Goal: Information Seeking & Learning: Find specific fact

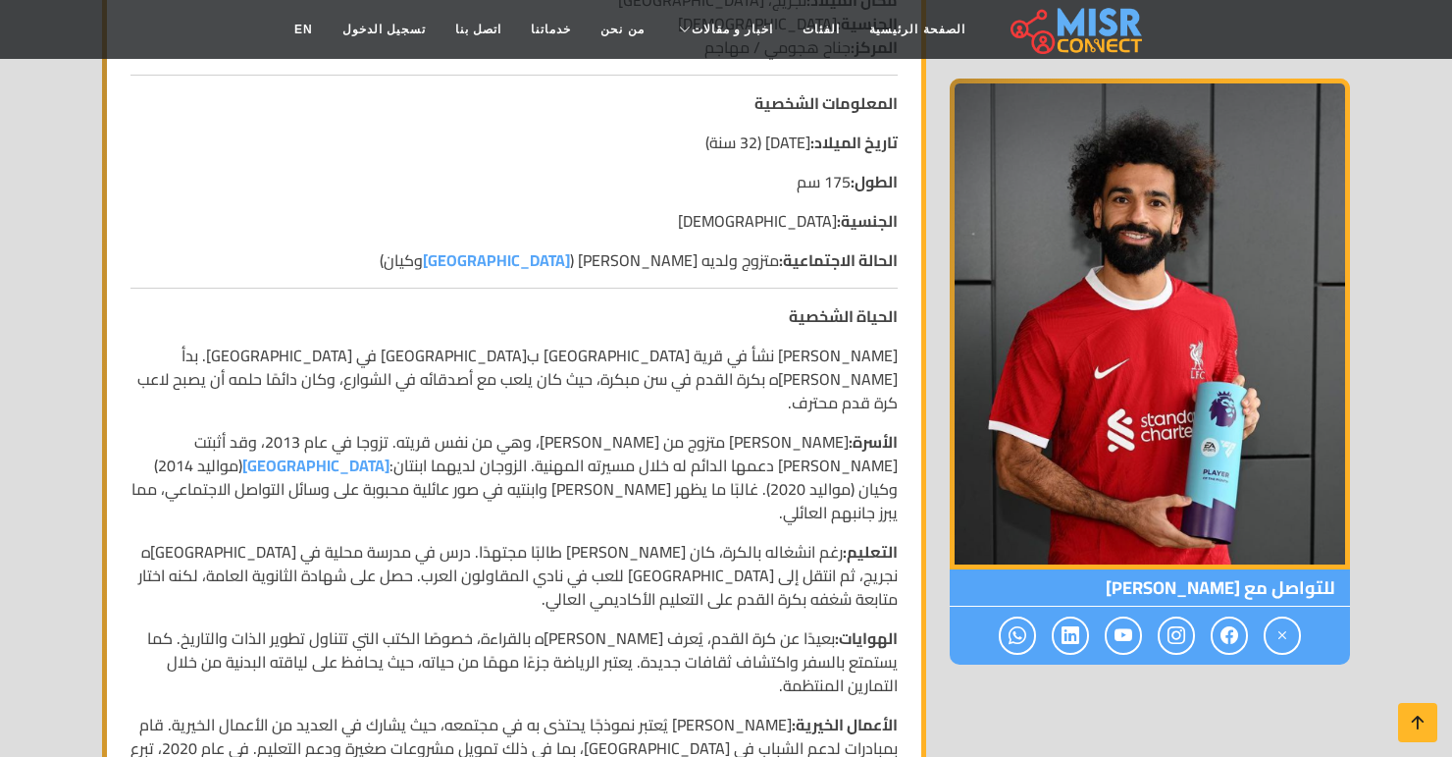
scroll to position [591, 0]
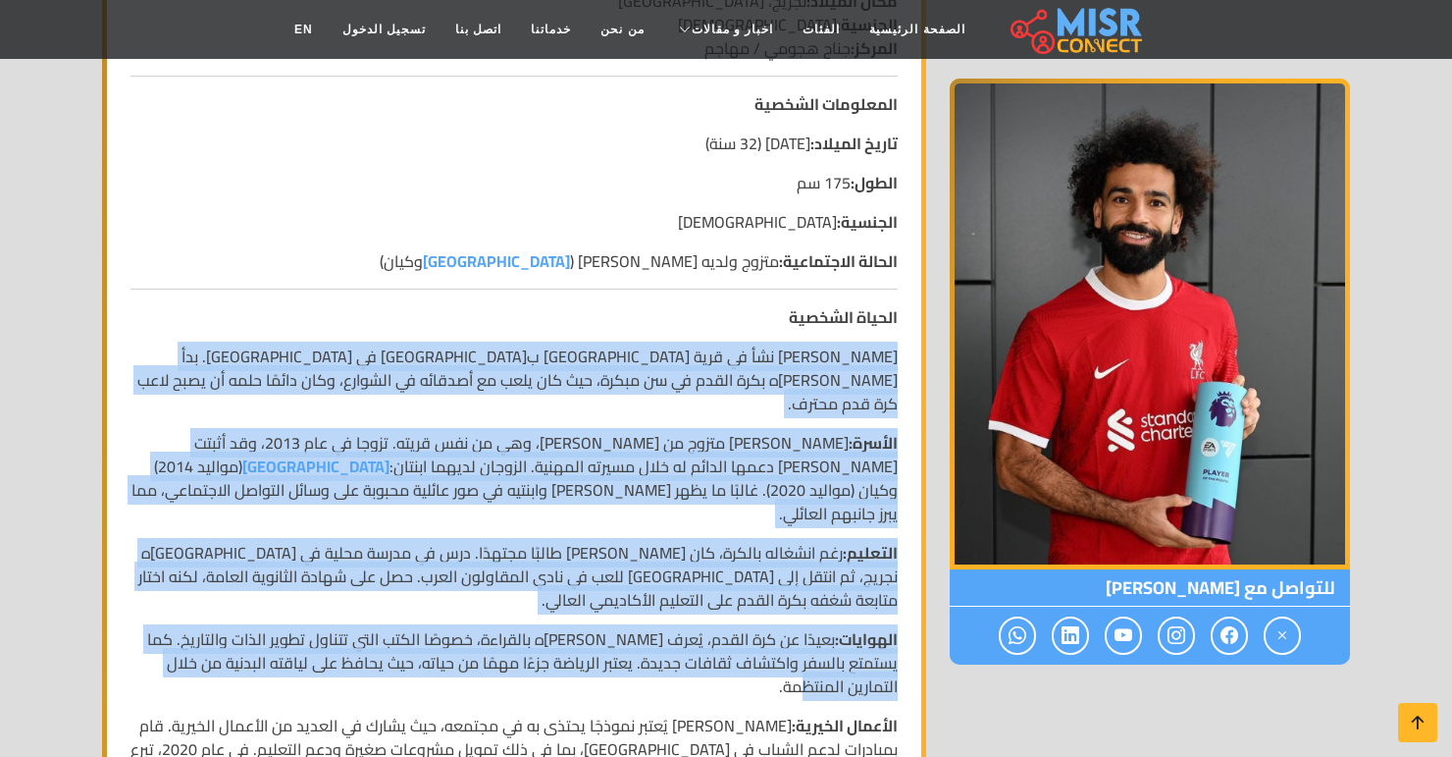
drag, startPoint x: 903, startPoint y: 367, endPoint x: 697, endPoint y: 638, distance: 340.4
copy div "lore ipsu dol si amet conse adipisc elitsed do eiu. tem inci utla etdol ma al e…"
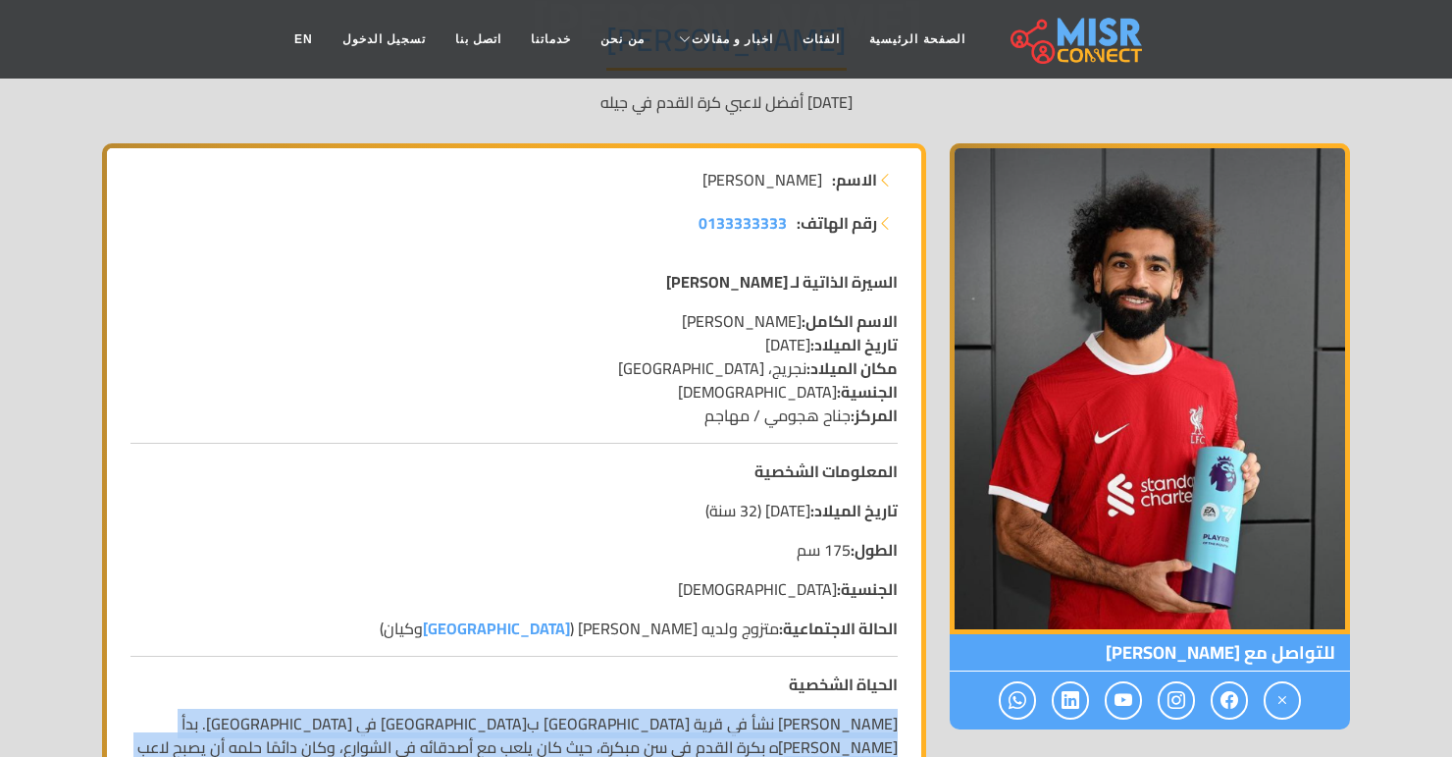
scroll to position [54, 0]
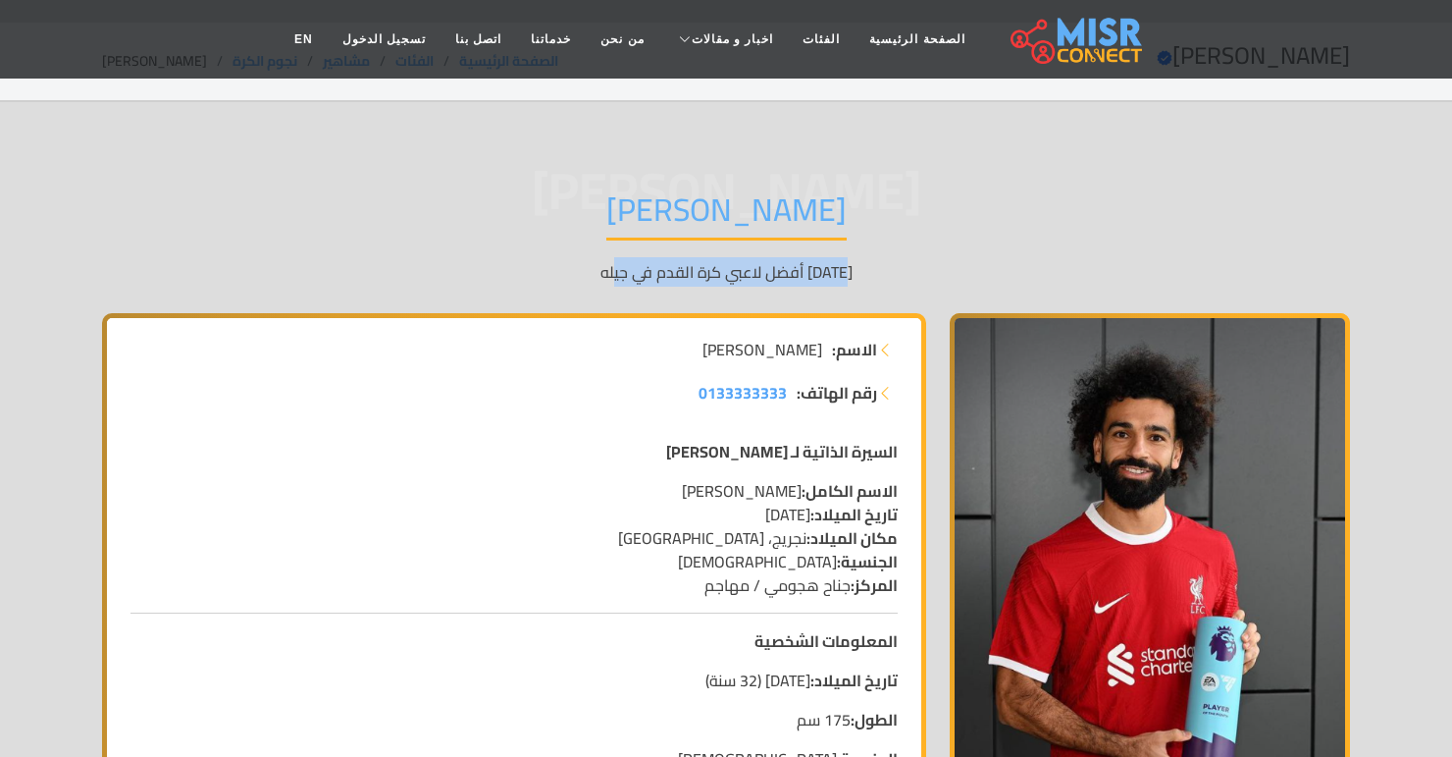
drag, startPoint x: 606, startPoint y: 269, endPoint x: 851, endPoint y: 270, distance: 245.4
click at [851, 270] on p "[DATE] أفضل لاعبي كرة القدم في جيله" at bounding box center [726, 272] width 1248 height 24
copy p "[DATE] أفضل لاعبي كرة القدم في جيله"
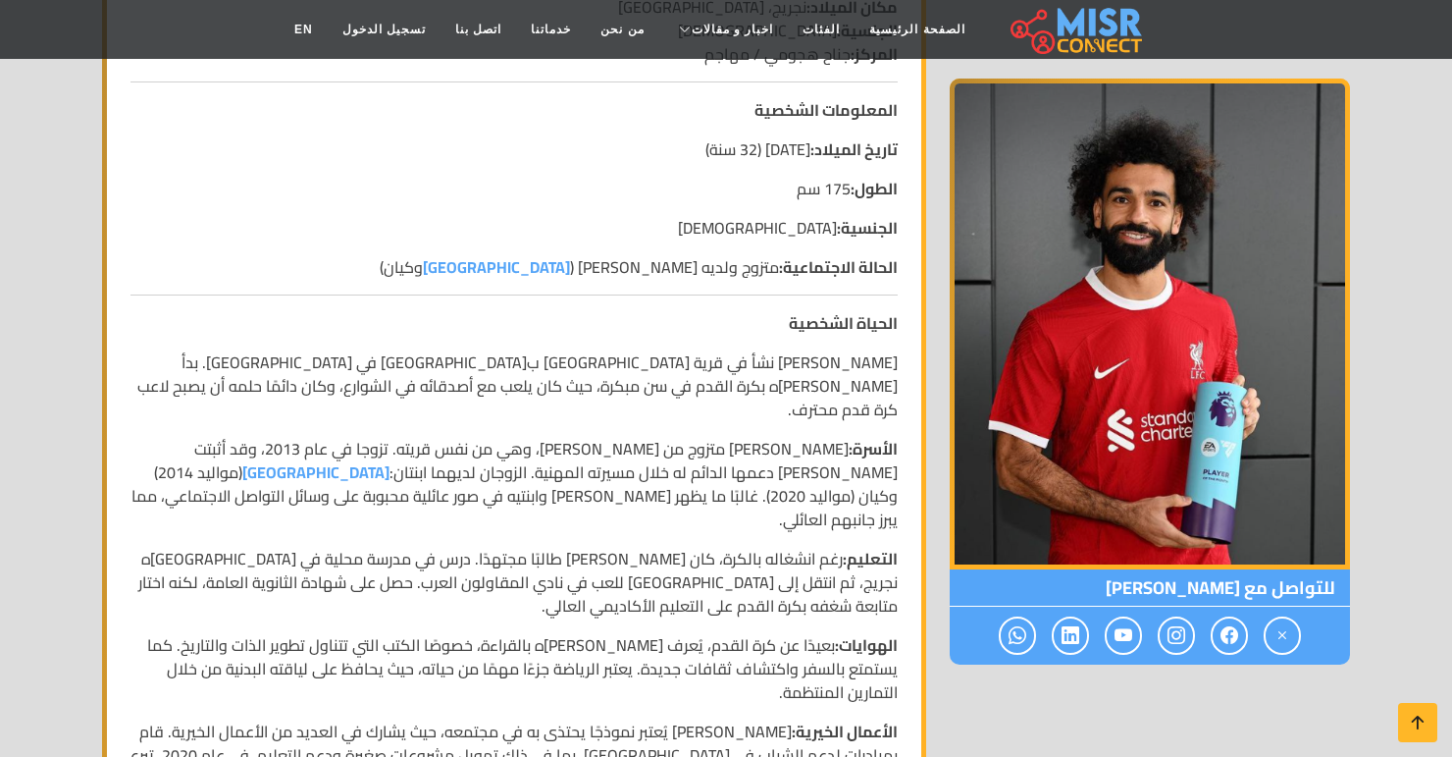
scroll to position [596, 0]
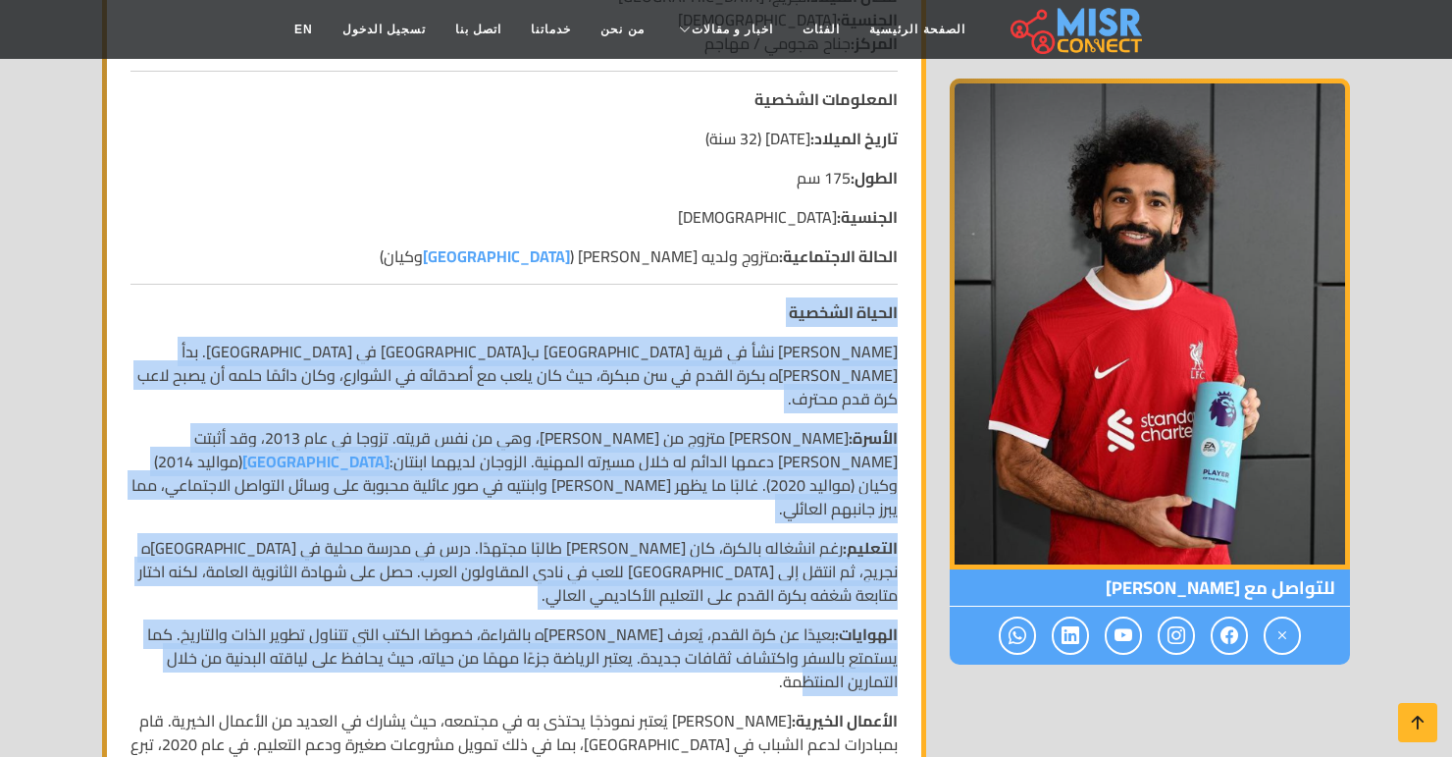
drag, startPoint x: 822, startPoint y: 632, endPoint x: 908, endPoint y: 316, distance: 327.3
copy div "loremi dolorsi amet cons adi el sedd eiusm tempori utlabor et dol. mag aliq eni…"
click at [574, 622] on p "الهوايات: بعيدًا عن كرة القدم، يُعرف [PERSON_NAME]ه بالقراءة، خصوصًا الكتب التي…" at bounding box center [514, 657] width 767 height 71
drag, startPoint x: 824, startPoint y: 640, endPoint x: 928, endPoint y: 355, distance: 303.0
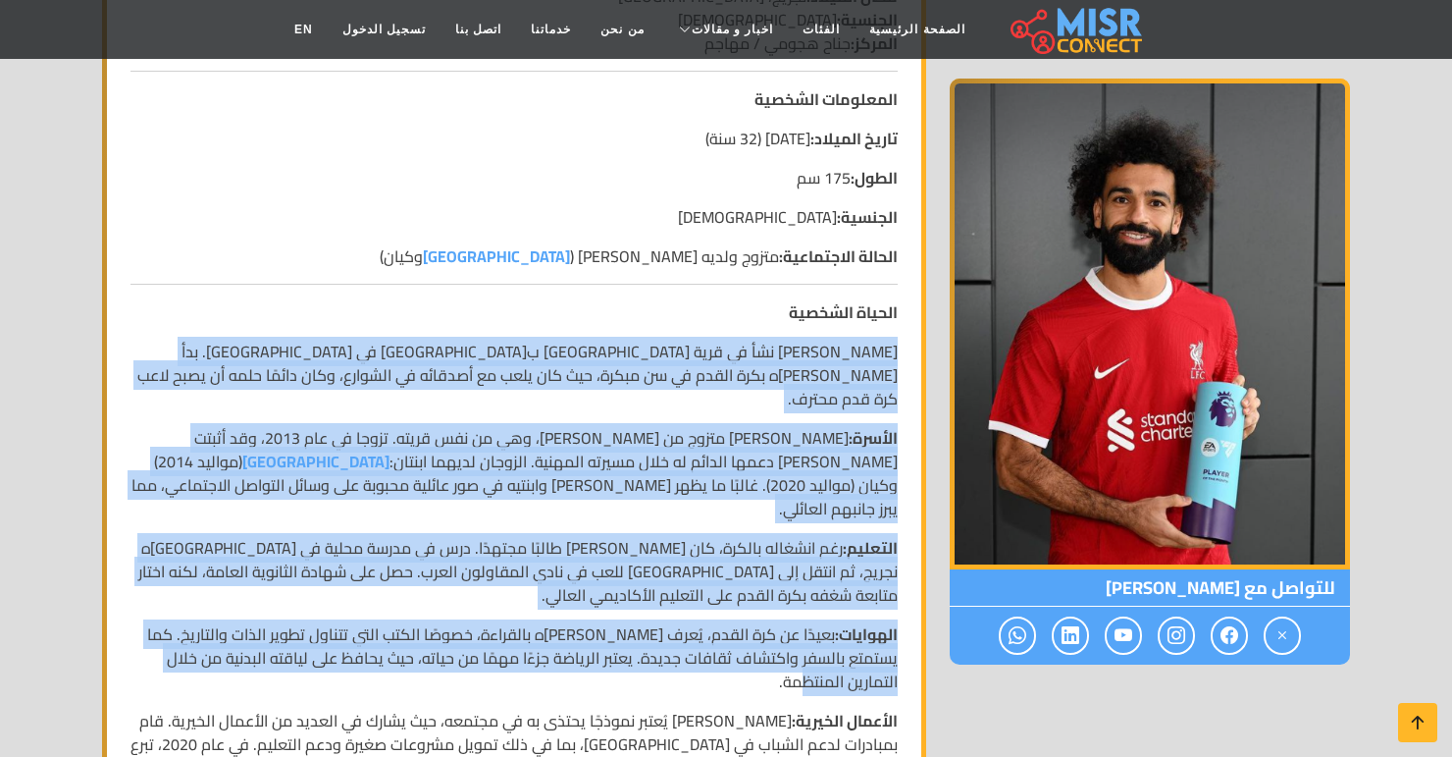
copy div "lore ipsu dol si amet conse adipisc elitsed do eiu. tem inci utla etdol ma al e…"
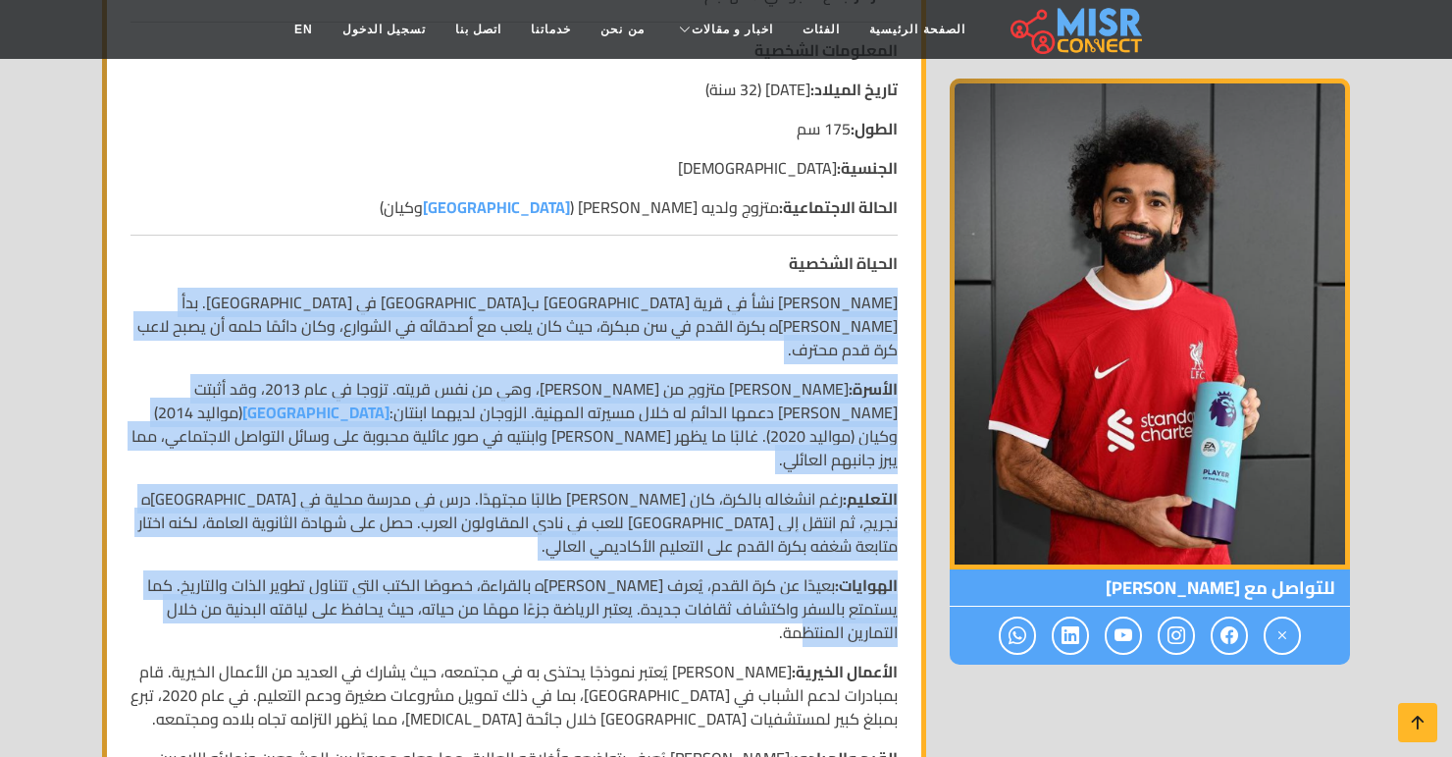
scroll to position [644, 0]
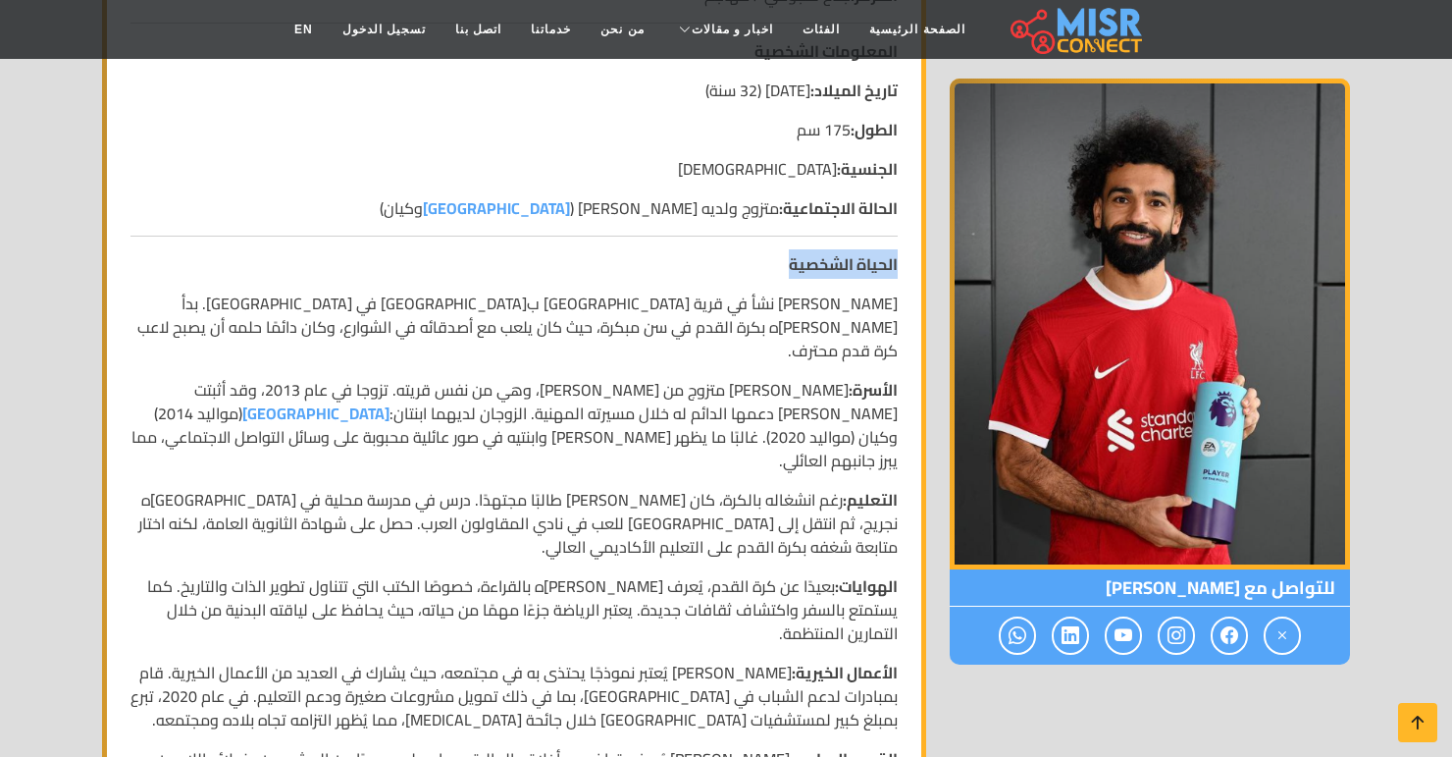
drag, startPoint x: 779, startPoint y: 271, endPoint x: 914, endPoint y: 260, distance: 134.9
